Goal: Check status: Check status

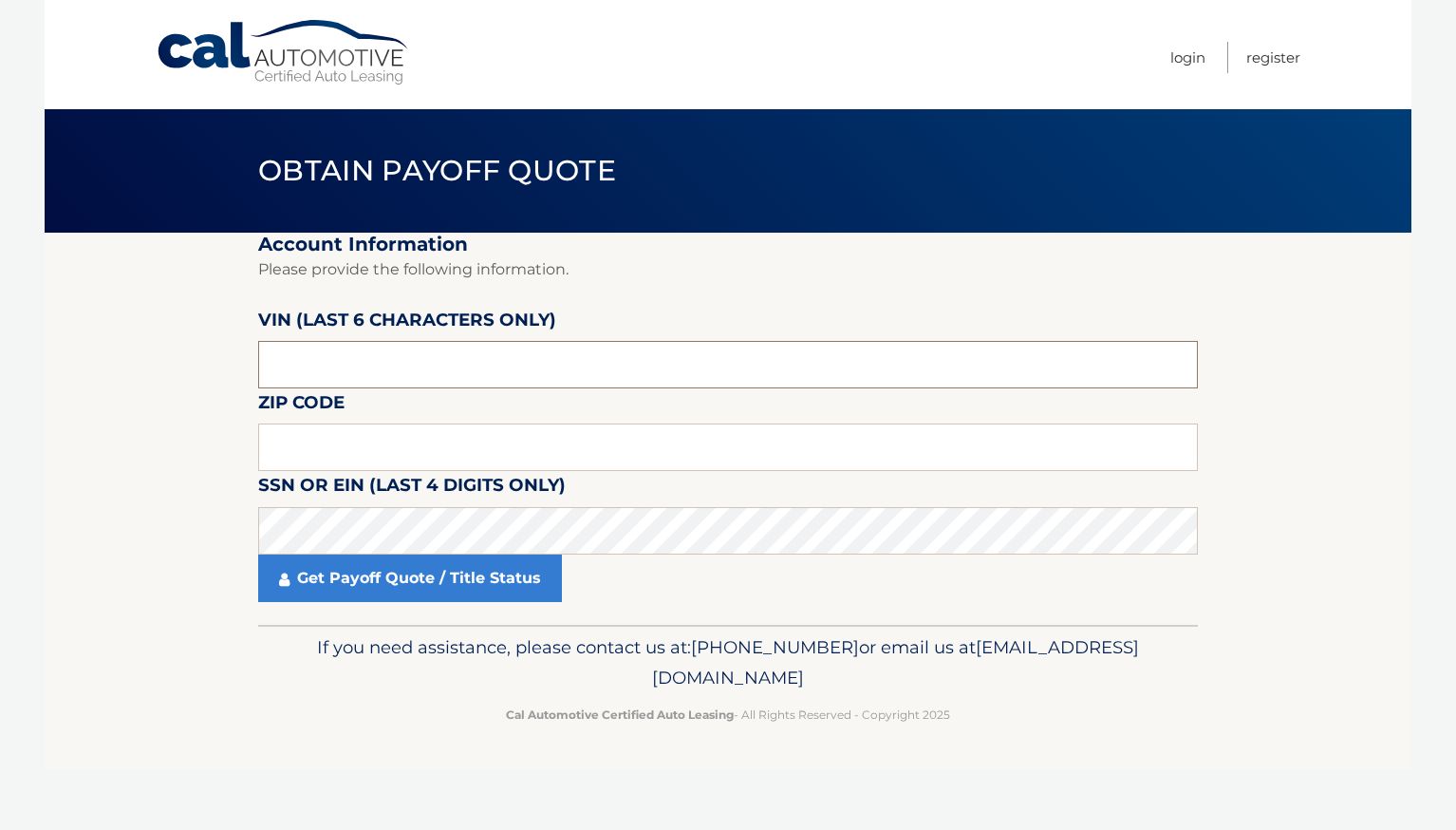
drag, startPoint x: 475, startPoint y: 365, endPoint x: -19, endPoint y: 358, distance: 494.0
click at [0, 358] on html "Cal Automotive Menu Login Register Obtain Payoff Quote" at bounding box center [728, 415] width 1456 height 830
click at [512, 367] on input "text" at bounding box center [727, 365] width 940 height 48
type input "661234"
click at [423, 455] on input "text" at bounding box center [727, 448] width 940 height 48
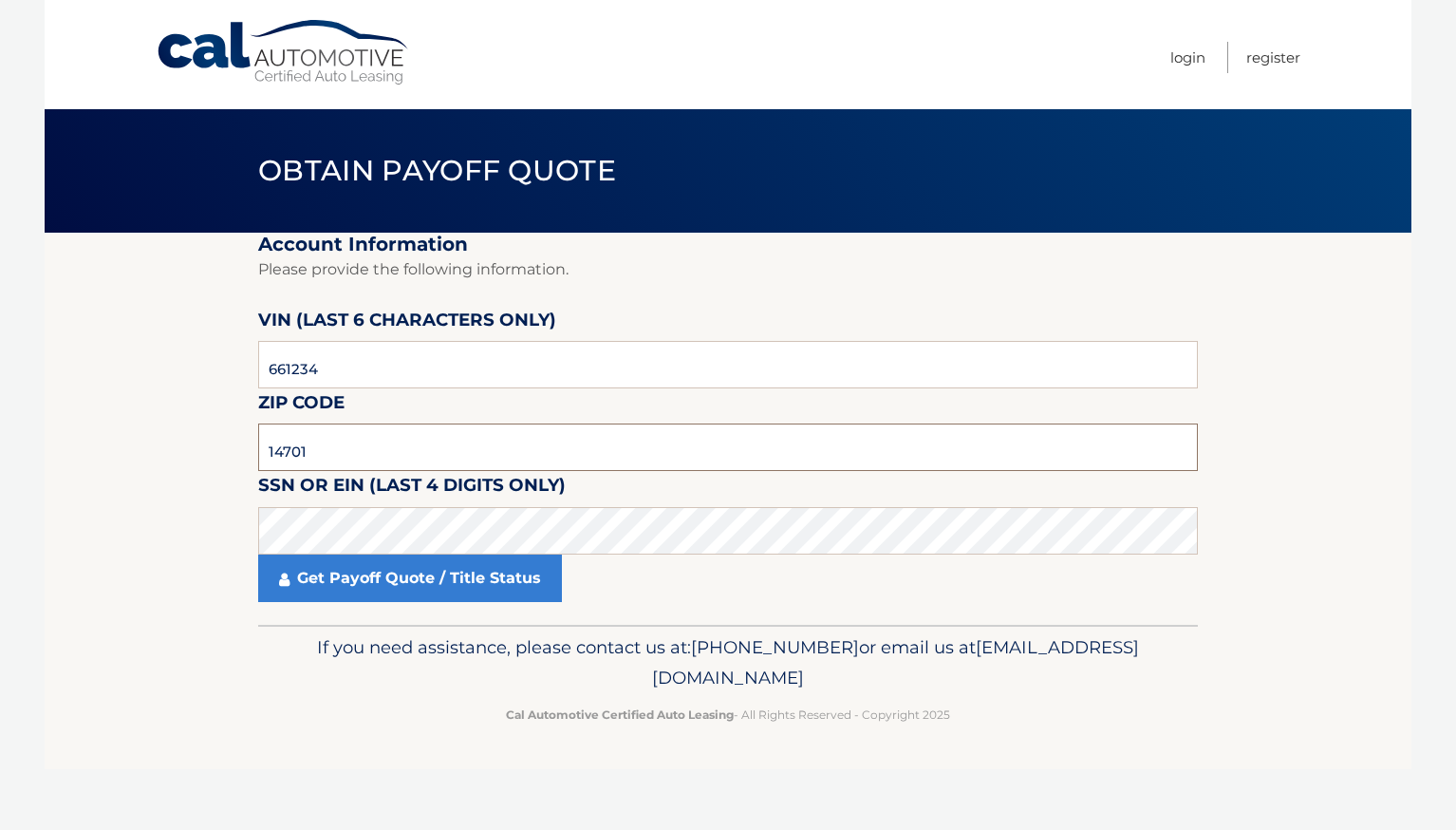
type input "14701"
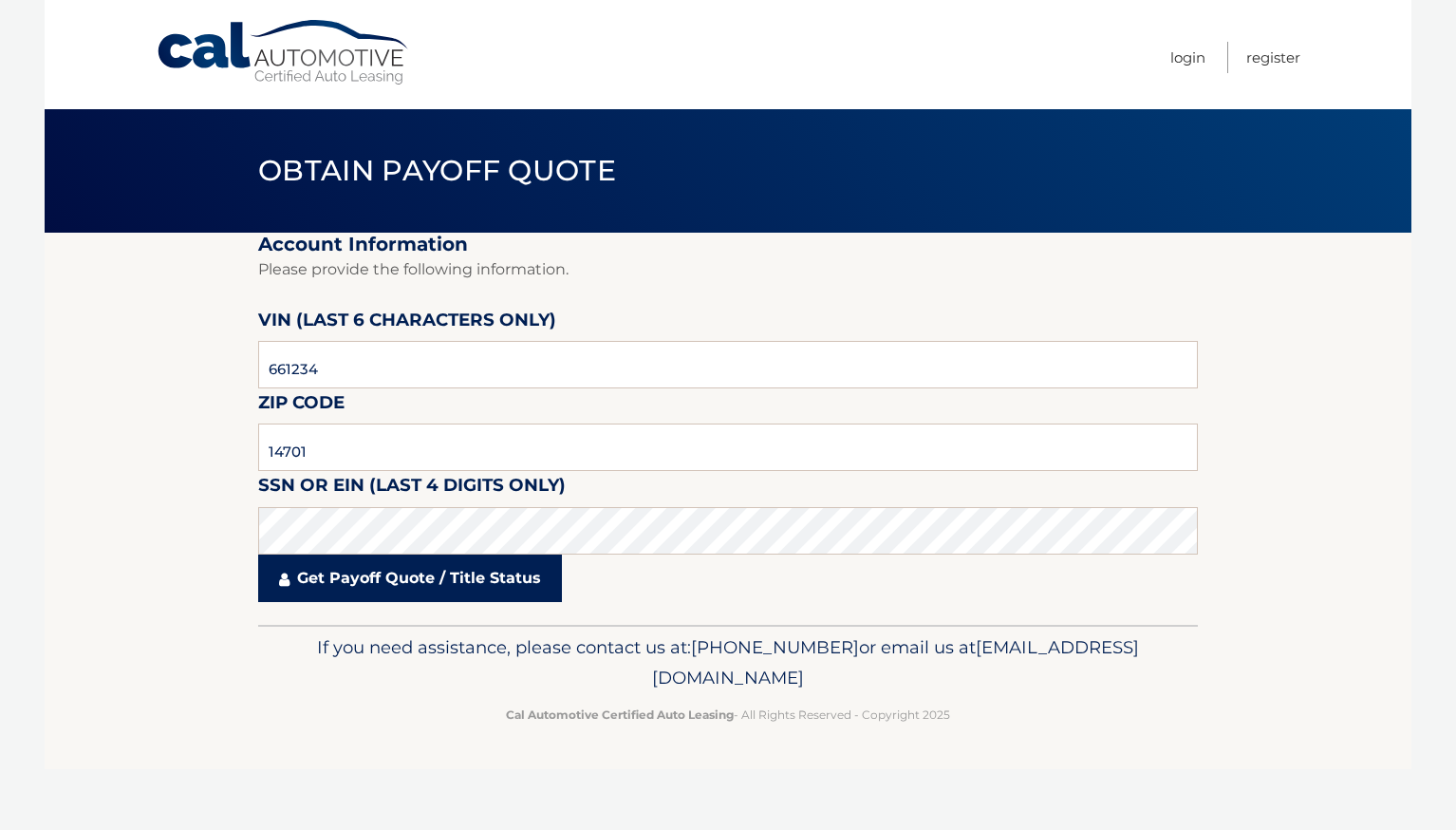
click at [354, 578] on link "Get Payoff Quote / Title Status" at bounding box center [409, 579] width 304 height 48
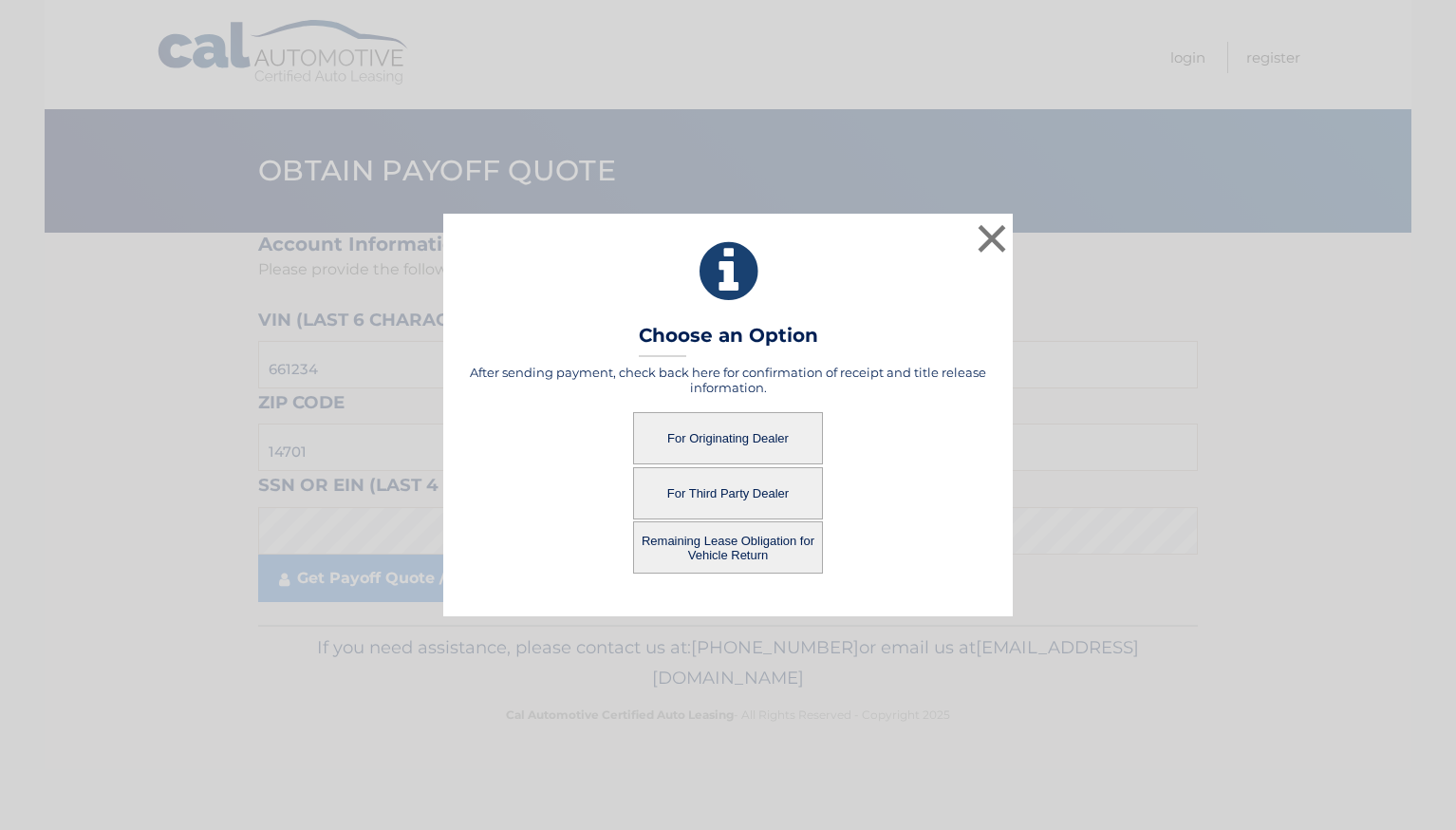
click at [710, 549] on button "Remaining Lease Obligation for Vehicle Return" at bounding box center [728, 547] width 190 height 52
click at [713, 546] on button "Remaining Lease Obligation for Vehicle Return" at bounding box center [728, 547] width 190 height 52
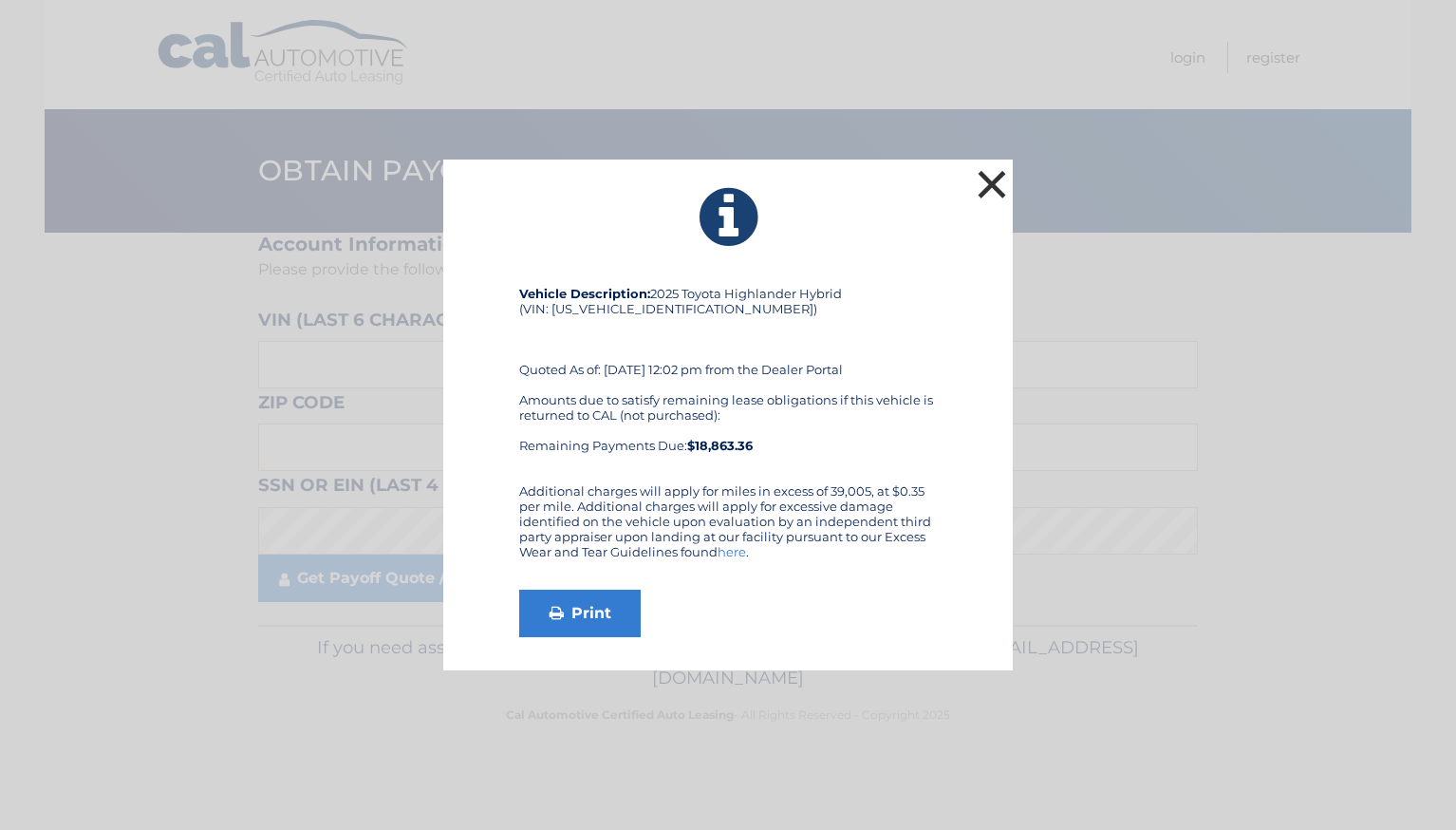
click at [975, 193] on button "×" at bounding box center [992, 184] width 38 height 38
